Goal: Task Accomplishment & Management: Complete application form

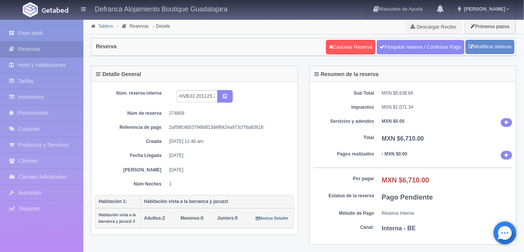
click at [105, 28] on link "Tablero" at bounding box center [105, 26] width 15 height 5
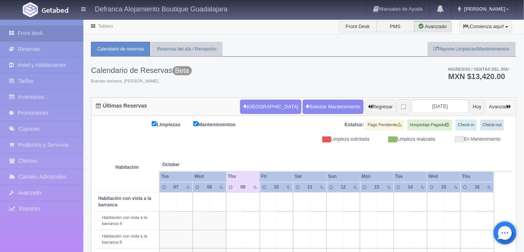
click at [501, 104] on button "Avanzar" at bounding box center [500, 106] width 28 height 14
click at [493, 107] on button "Avanzar" at bounding box center [500, 106] width 28 height 14
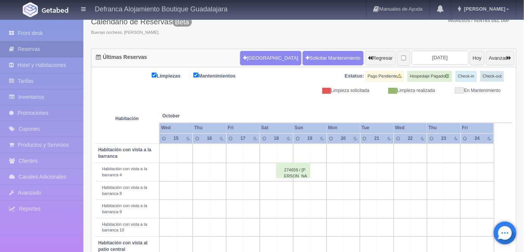
scroll to position [50, 0]
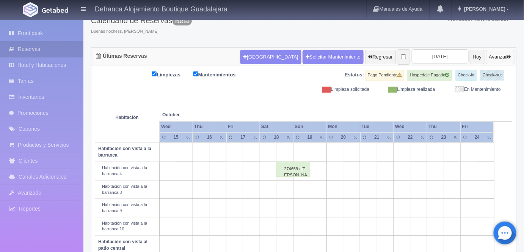
click at [497, 57] on button "Avanzar" at bounding box center [500, 57] width 28 height 14
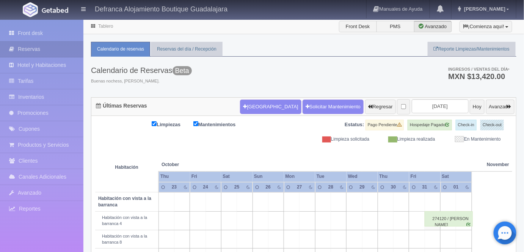
click at [251, 104] on button "Nueva Reserva" at bounding box center [270, 106] width 61 height 14
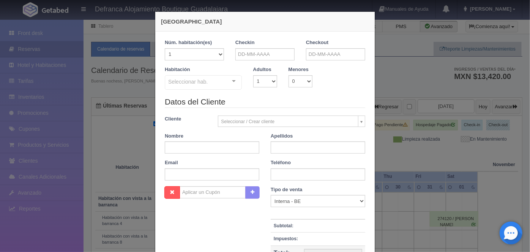
checkbox input "false"
click at [167, 148] on input "text" at bounding box center [212, 147] width 94 height 12
type input "URZULA"
click at [277, 147] on input "text" at bounding box center [318, 147] width 94 height 12
type input "DEL TORO"
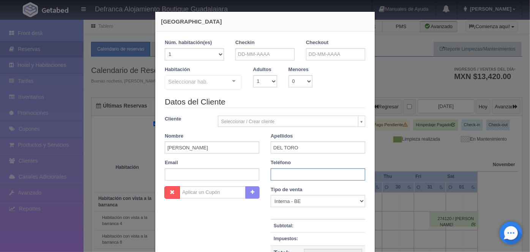
click at [278, 175] on input "text" at bounding box center [318, 174] width 94 height 12
type input "3314-40-1995"
click at [241, 53] on input "text" at bounding box center [264, 54] width 59 height 12
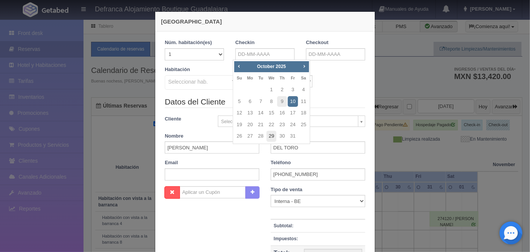
click at [273, 135] on link "29" at bounding box center [271, 136] width 10 height 11
type input "29-10-2025"
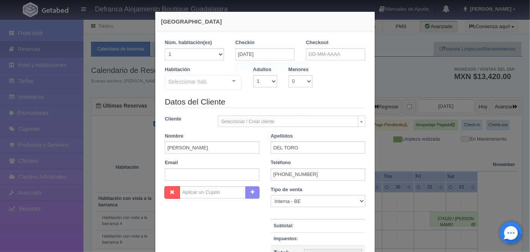
checkbox input "false"
click at [306, 54] on input "text" at bounding box center [335, 54] width 59 height 12
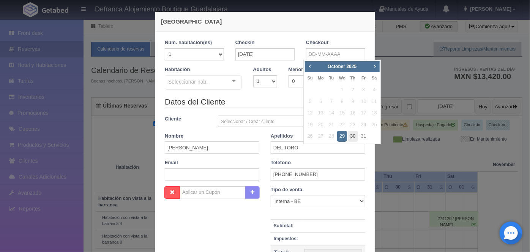
click at [351, 137] on link "30" at bounding box center [353, 136] width 10 height 11
type input "30-10-2025"
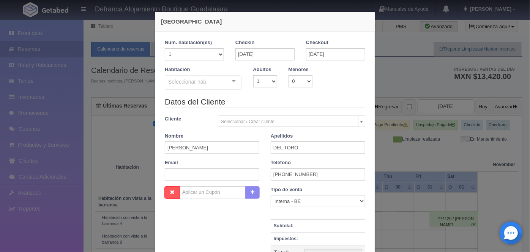
click at [231, 81] on div at bounding box center [233, 81] width 15 height 11
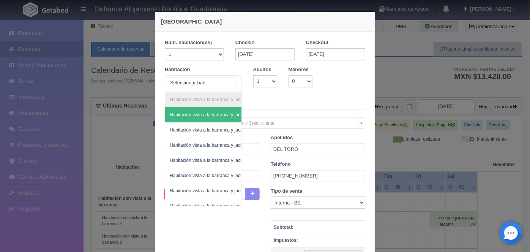
scroll to position [0, 43]
click at [195, 189] on span "Habitación vista a la barranca y jacuzzi 6" at bounding box center [172, 190] width 82 height 5
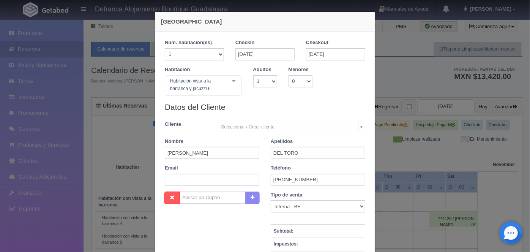
checkbox input "false"
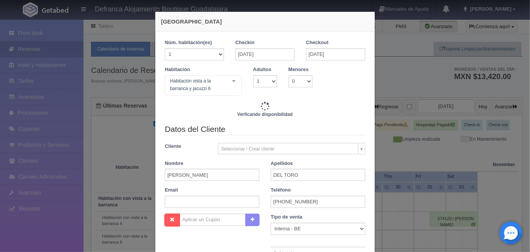
type input "6710.00"
checkbox input "false"
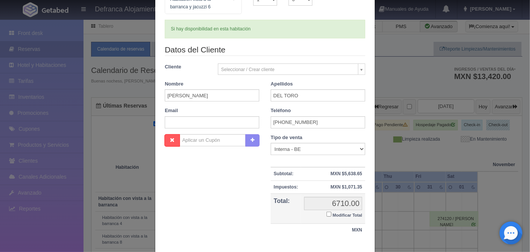
scroll to position [125, 0]
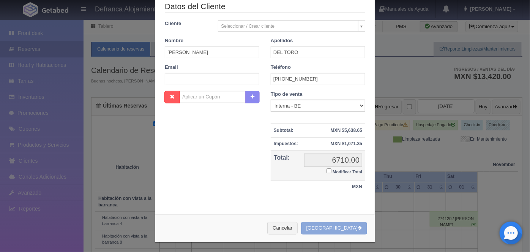
click at [330, 222] on button "[GEOGRAPHIC_DATA]" at bounding box center [334, 228] width 66 height 13
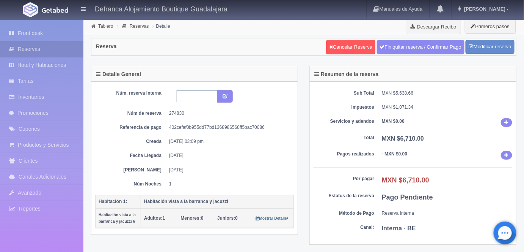
click at [181, 97] on input "text" at bounding box center [197, 96] width 41 height 12
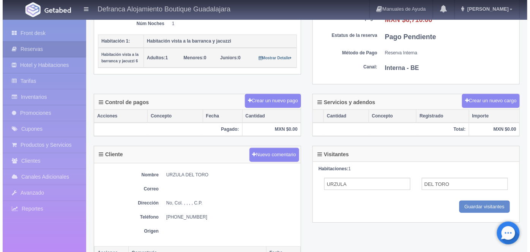
scroll to position [161, 0]
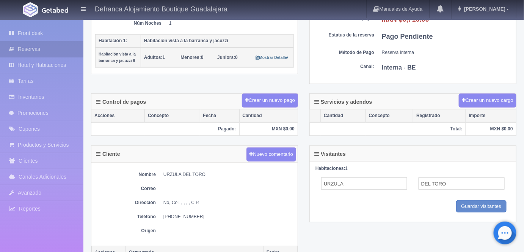
type input "HVBJ6 291025 301025"
click at [485, 96] on button "Crear un nuevo cargo" at bounding box center [488, 100] width 58 height 14
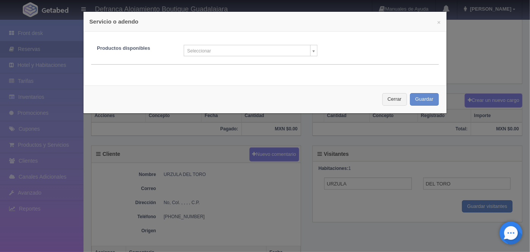
click at [310, 50] on body "Defranca Alojamiento Boutique Guadalajara Manuales de Ayuda Actualizaciones rec…" at bounding box center [265, 94] width 530 height 473
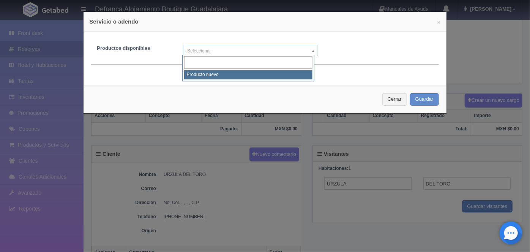
select select "0"
type input "1"
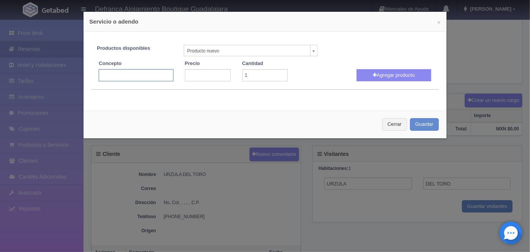
click at [105, 74] on input "text" at bounding box center [136, 75] width 74 height 12
type input "Jacuzzi Volado"
click at [193, 75] on input "number" at bounding box center [208, 75] width 46 height 12
type input "3300"
click at [383, 74] on button "Agregar producto" at bounding box center [393, 75] width 74 height 12
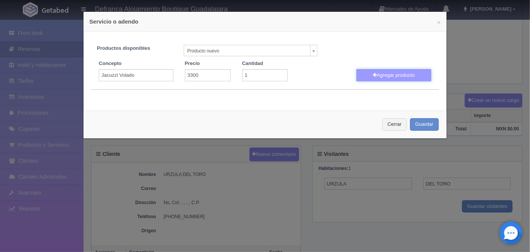
select select
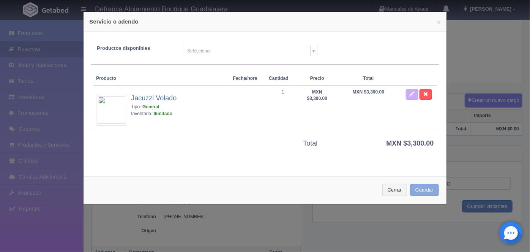
click at [415, 189] on button "Guardar" at bounding box center [424, 190] width 29 height 13
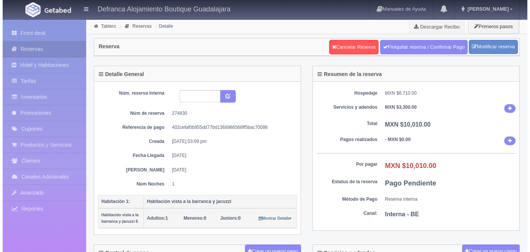
scroll to position [161, 0]
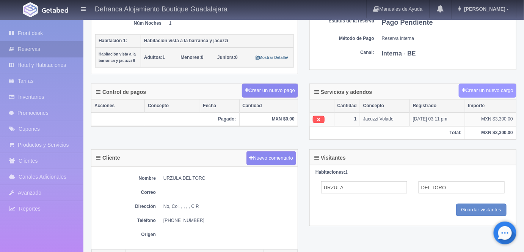
click at [486, 87] on button "Crear un nuevo cargo" at bounding box center [488, 90] width 58 height 14
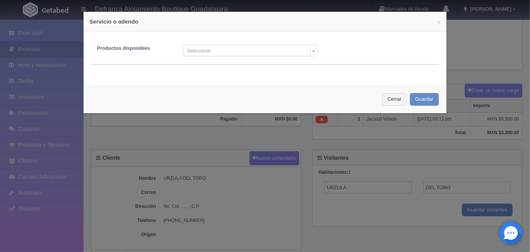
click at [310, 52] on body "Defranca Alojamiento Boutique Guadalajara Manuales de Ayuda Actualizaciones rec…" at bounding box center [265, 96] width 530 height 476
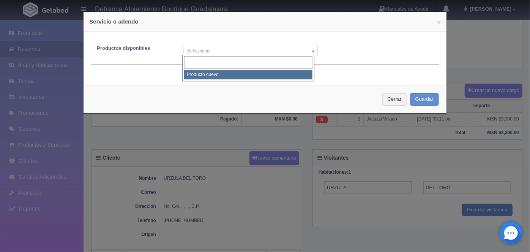
select select "0"
type input "1"
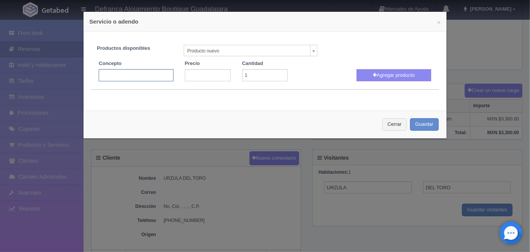
click at [103, 73] on input "text" at bounding box center [136, 75] width 74 height 12
type input "m"
type input "Masajes Relajantes Aroma Terapéutico"
click at [194, 76] on input "number" at bounding box center [208, 75] width 46 height 12
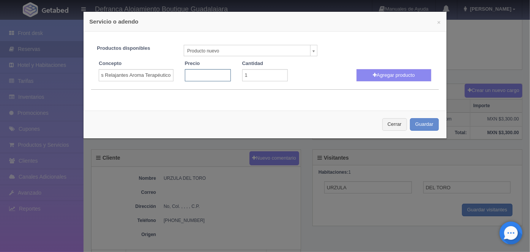
scroll to position [0, 0]
type input "1200"
click at [378, 76] on button "Agregar producto" at bounding box center [393, 75] width 74 height 12
select select
type input "1"
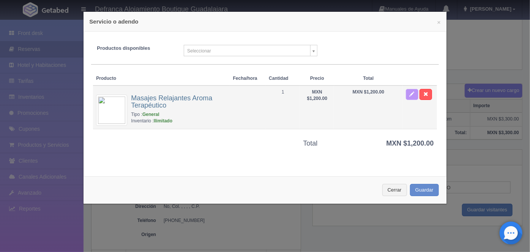
click at [409, 93] on span "button" at bounding box center [411, 93] width 5 height 5
select select "0"
type input "1"
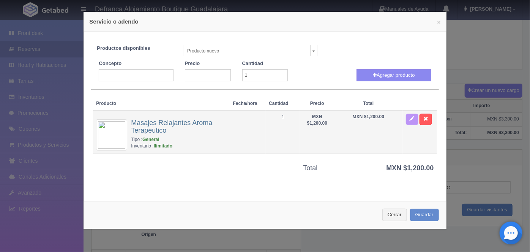
type input "Masajes Relajantes Aroma Terapéutico"
type input "1200"
click at [283, 116] on td "1" at bounding box center [283, 132] width 34 height 44
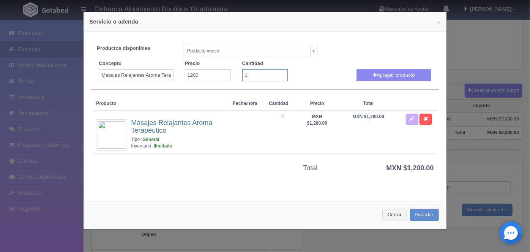
click at [248, 74] on input "1" at bounding box center [265, 75] width 46 height 12
type input "2"
click at [387, 76] on button "Agregar producto" at bounding box center [393, 75] width 74 height 12
select select
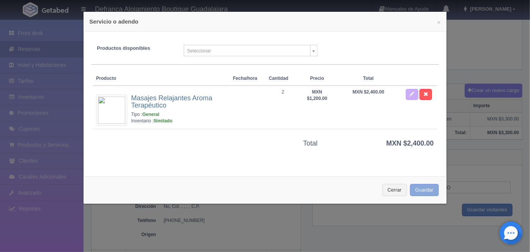
click at [417, 190] on button "Guardar" at bounding box center [424, 190] width 29 height 13
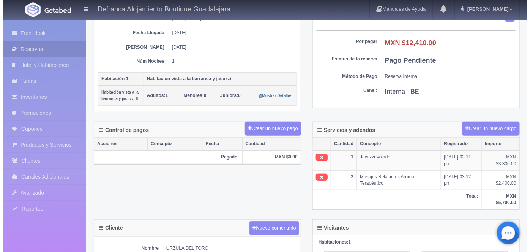
scroll to position [135, 0]
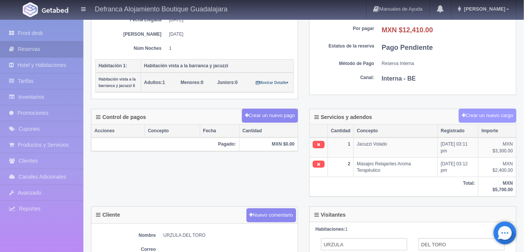
click at [488, 111] on button "Crear un nuevo cargo" at bounding box center [488, 116] width 58 height 14
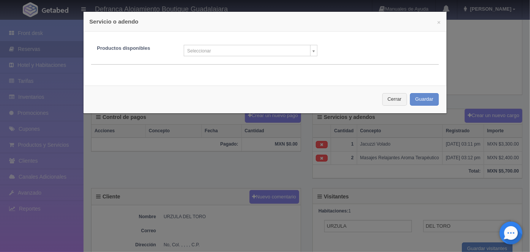
click at [310, 50] on body "Defranca Alojamiento Boutique Guadalajara Manuales de Ayuda Actualizaciones rec…" at bounding box center [265, 138] width 530 height 508
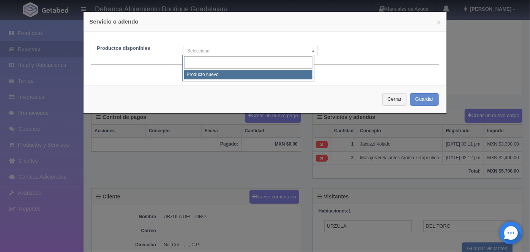
select select "0"
type input "1"
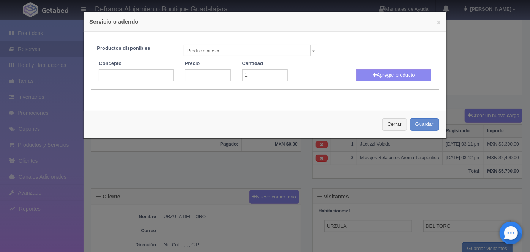
click at [104, 75] on input "text" at bounding box center [136, 75] width 74 height 12
type input "Locación Romántica"
click at [200, 74] on input "number" at bounding box center [208, 75] width 46 height 12
type input "2500"
click at [380, 76] on button "Agregar producto" at bounding box center [393, 75] width 74 height 12
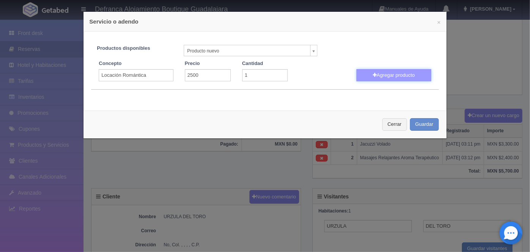
select select
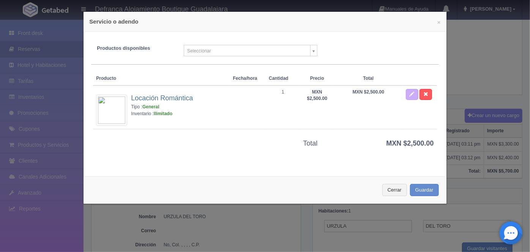
click at [416, 189] on button "Guardar" at bounding box center [424, 190] width 29 height 13
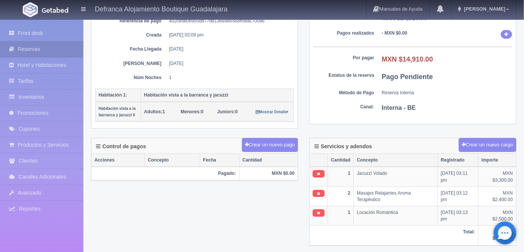
scroll to position [105, 0]
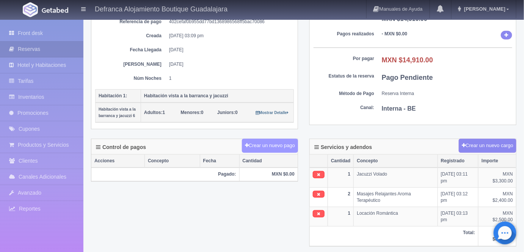
click at [266, 146] on button "Crear un nuevo pago" at bounding box center [270, 146] width 56 height 14
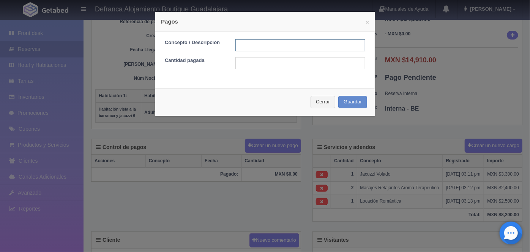
click at [241, 47] on input "text" at bounding box center [300, 45] width 130 height 12
type input "p"
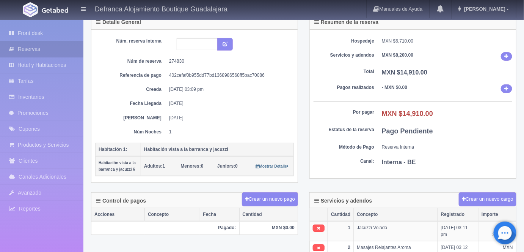
scroll to position [0, 0]
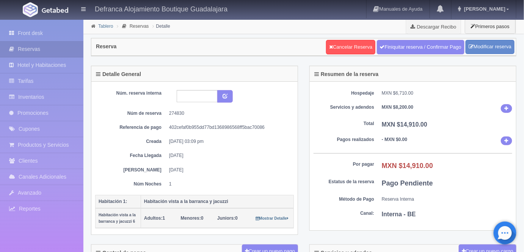
click at [105, 25] on link "Tablero" at bounding box center [105, 26] width 15 height 5
